Goal: Check status: Check status

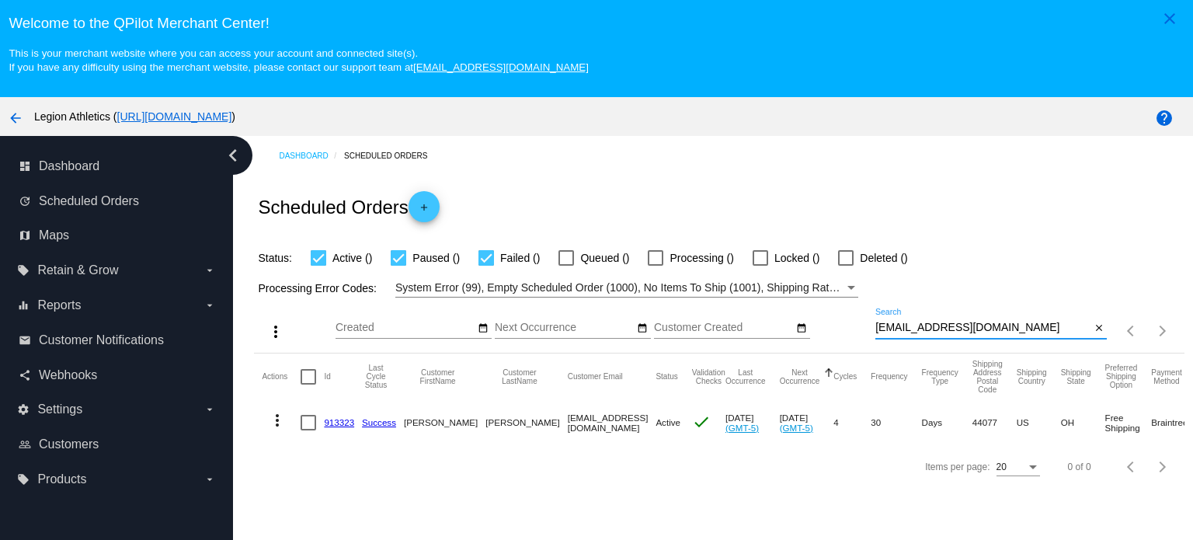
click at [954, 324] on input "[EMAIL_ADDRESS][DOMAIN_NAME]" at bounding box center [983, 328] width 215 height 12
paste input "[EMAIL_ADDRESS]"
type input "[EMAIL_ADDRESS][DOMAIN_NAME]"
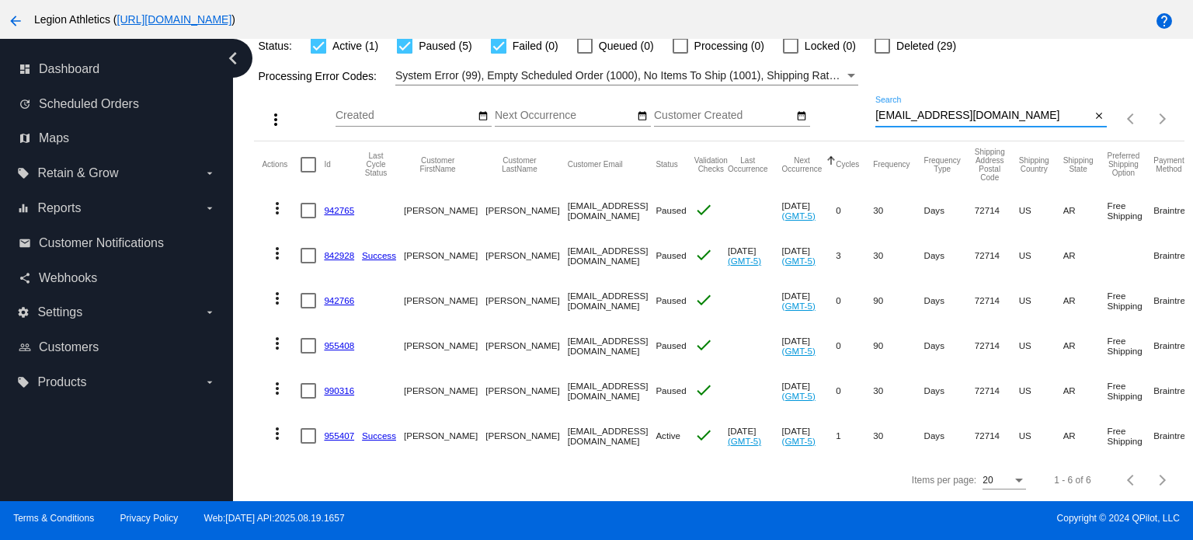
drag, startPoint x: 332, startPoint y: 423, endPoint x: 360, endPoint y: 402, distance: 36.0
click at [332, 430] on link "955407" at bounding box center [339, 435] width 30 height 10
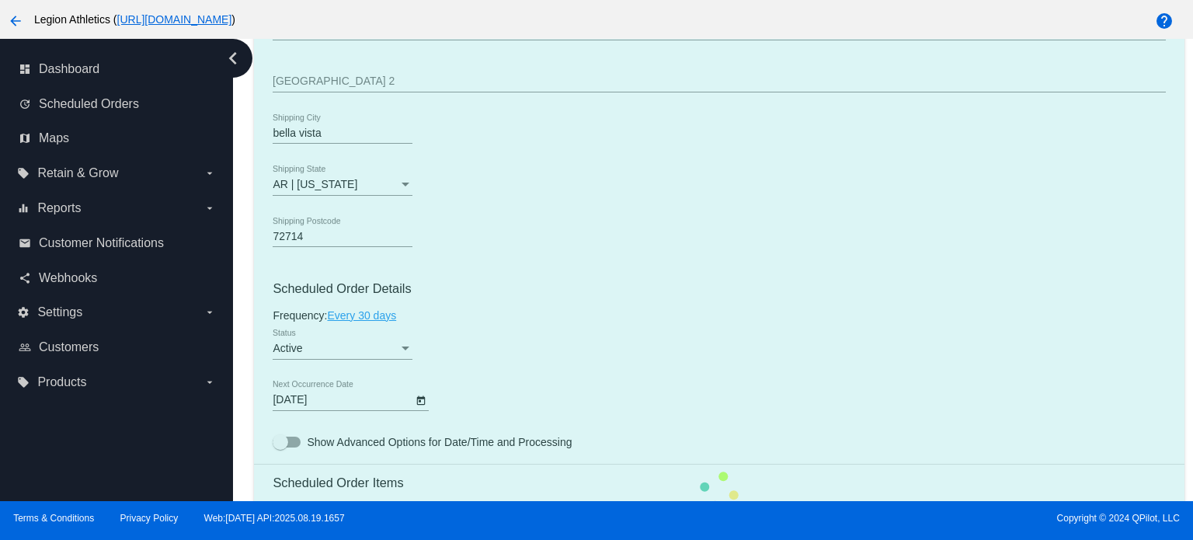
scroll to position [695, 0]
